Goal: Task Accomplishment & Management: Manage account settings

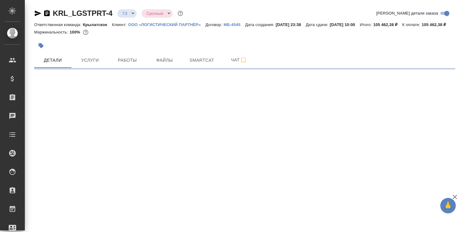
select select "RU"
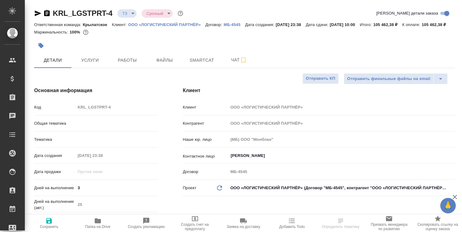
type textarea "x"
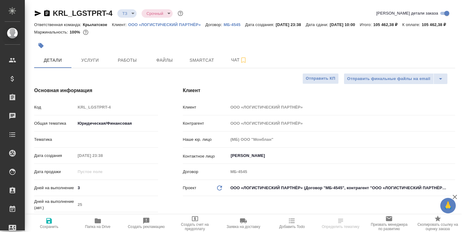
type textarea "x"
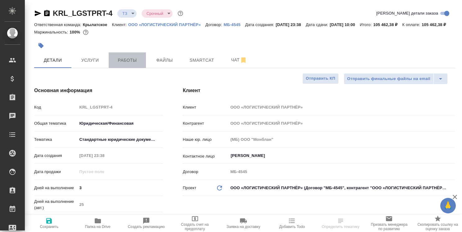
click at [136, 64] on span "Работы" at bounding box center [127, 61] width 30 height 8
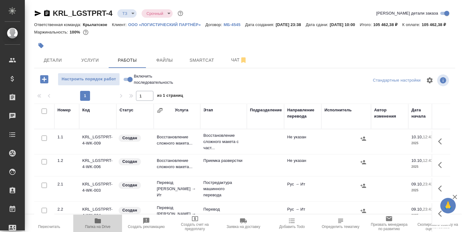
click at [98, 224] on icon "button" at bounding box center [97, 220] width 7 height 7
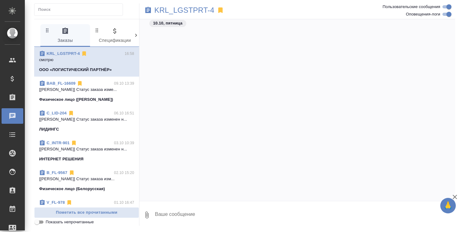
scroll to position [604, 0]
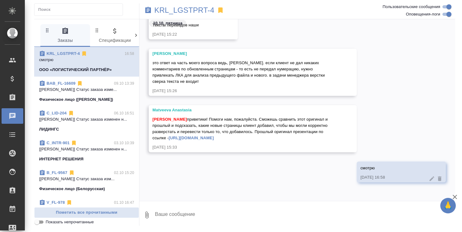
click at [201, 217] on textarea at bounding box center [304, 215] width 301 height 21
click at [185, 213] on textarea at bounding box center [304, 215] width 301 height 21
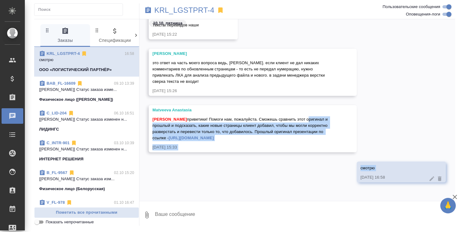
drag, startPoint x: 147, startPoint y: 176, endPoint x: 151, endPoint y: 126, distance: 50.2
